Goal: Find specific fact: Find specific fact

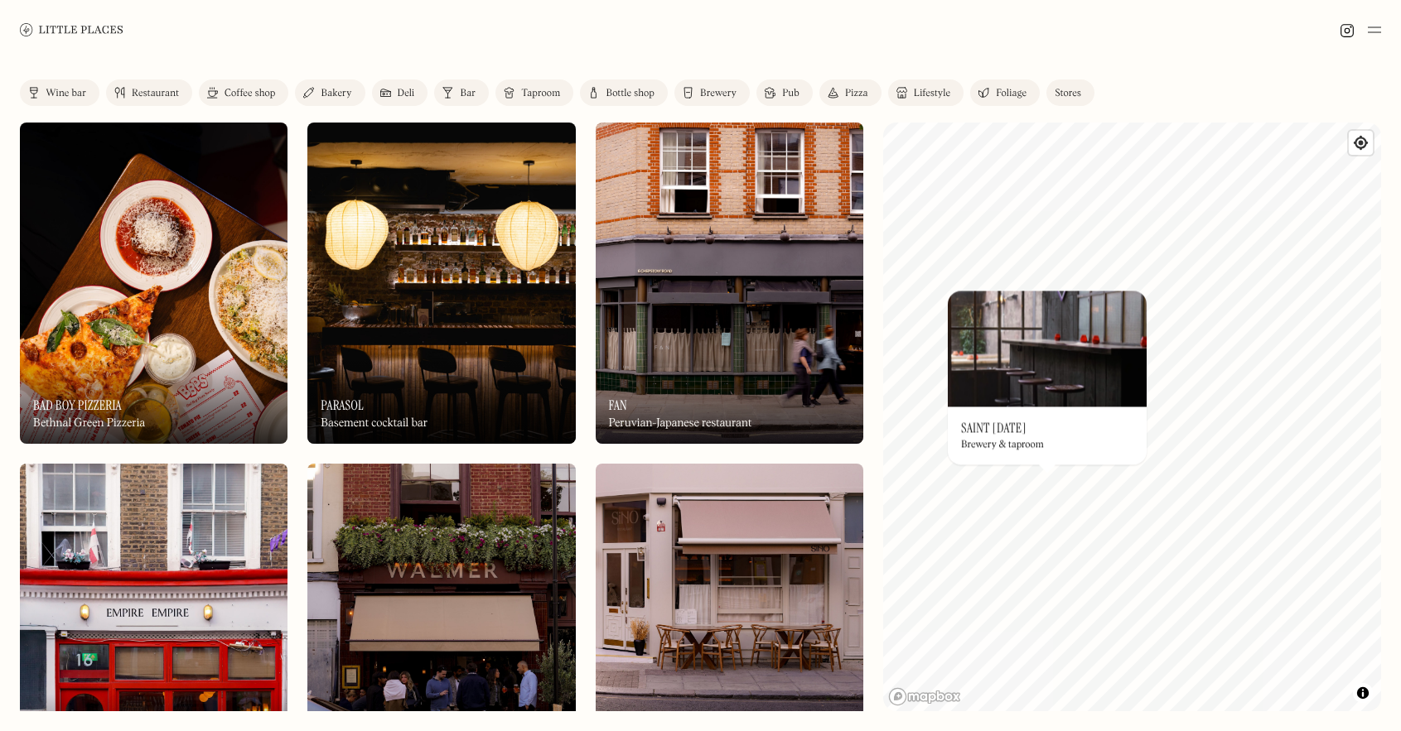
scroll to position [6, 0]
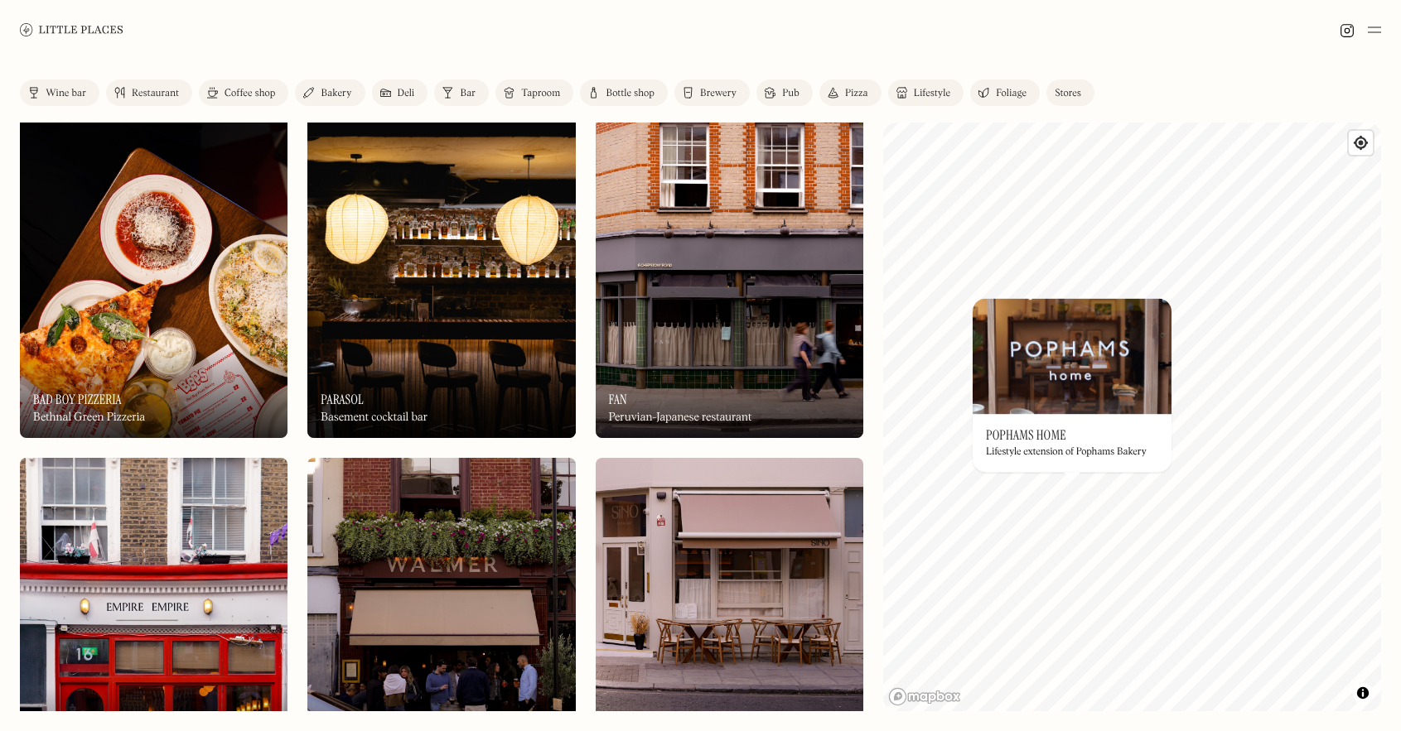
click at [1044, 445] on div "On Our Radar Pophams Home Lifestyle extension of Pophams Bakery" at bounding box center [1071, 443] width 199 height 58
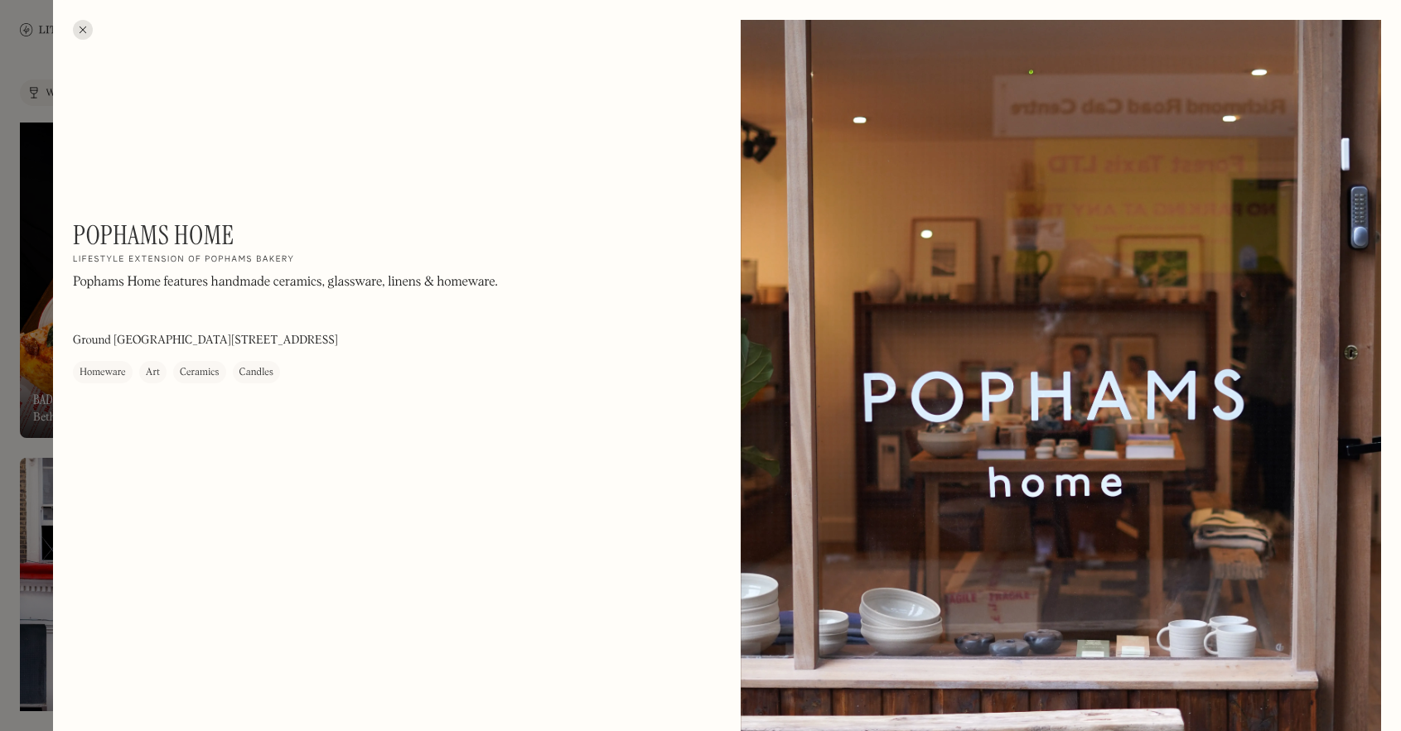
drag, startPoint x: 308, startPoint y: 340, endPoint x: 384, endPoint y: 340, distance: 76.2
click at [383, 340] on div "Pophams Home On Our Radar Lifestyle extension of Pophams Bakery Pophams Home fe…" at bounding box center [296, 301] width 447 height 164
click at [358, 337] on div "Pophams Home On Our Radar Lifestyle extension of Pophams Bakery Pophams Home fe…" at bounding box center [296, 301] width 447 height 164
drag, startPoint x: 344, startPoint y: 337, endPoint x: 308, endPoint y: 335, distance: 35.7
click at [308, 335] on div "Pophams Home On Our Radar Lifestyle extension of Pophams Bakery Pophams Home fe…" at bounding box center [296, 301] width 447 height 164
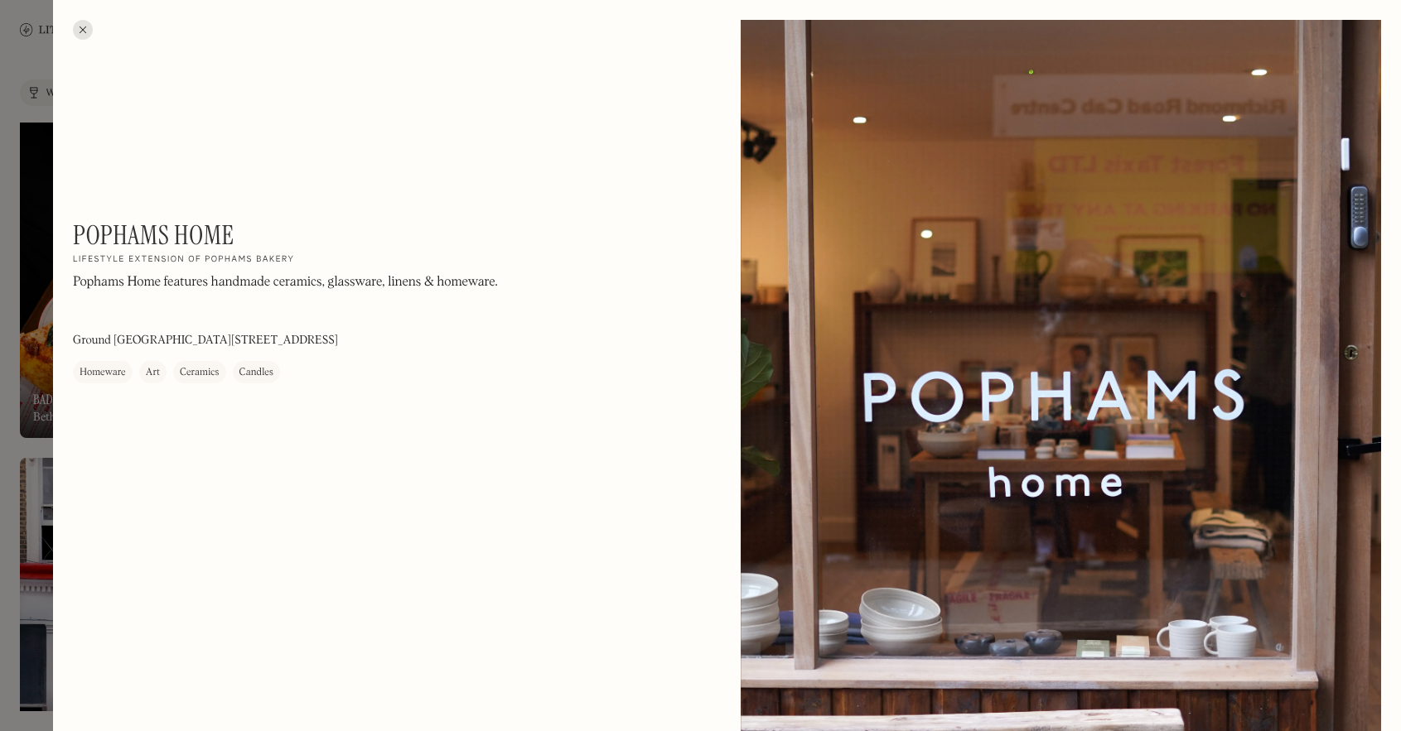
copy p "N1 1AB"
click at [80, 27] on div at bounding box center [83, 30] width 20 height 20
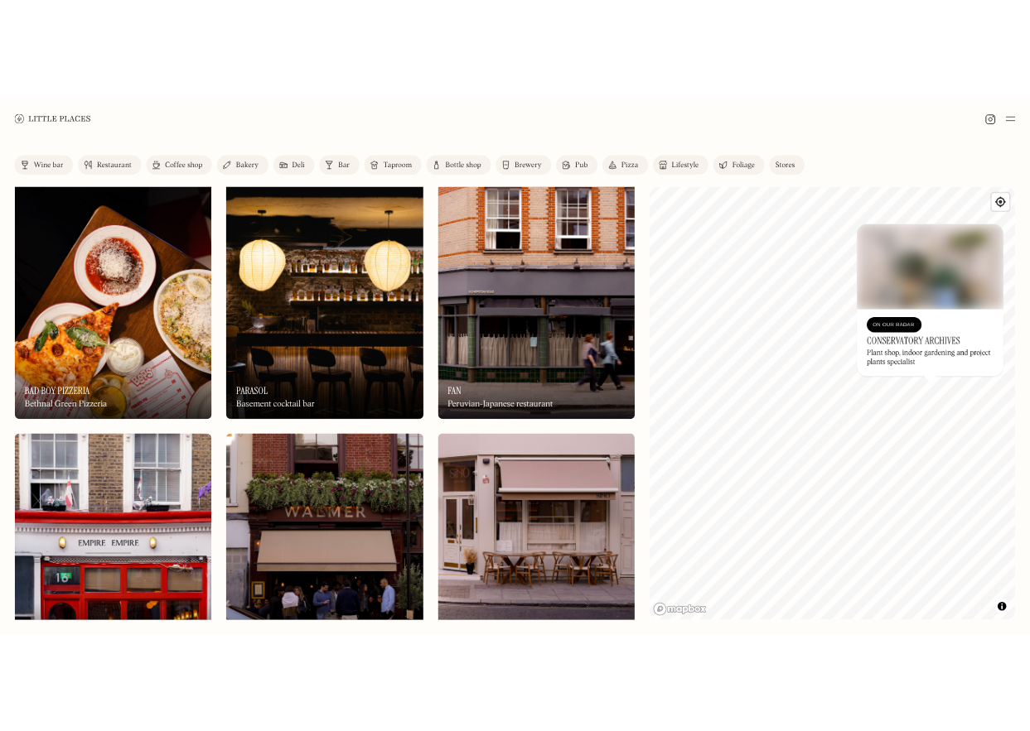
scroll to position [12, 0]
